Goal: Navigation & Orientation: Find specific page/section

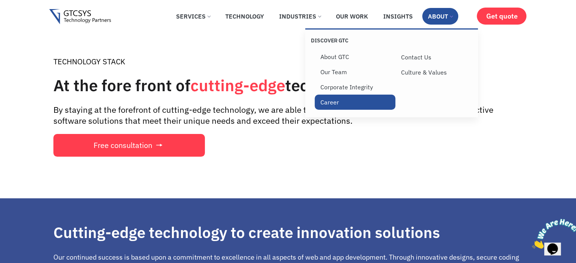
click at [329, 102] on link "Career" at bounding box center [355, 102] width 81 height 15
